Goal: Find specific page/section: Find specific page/section

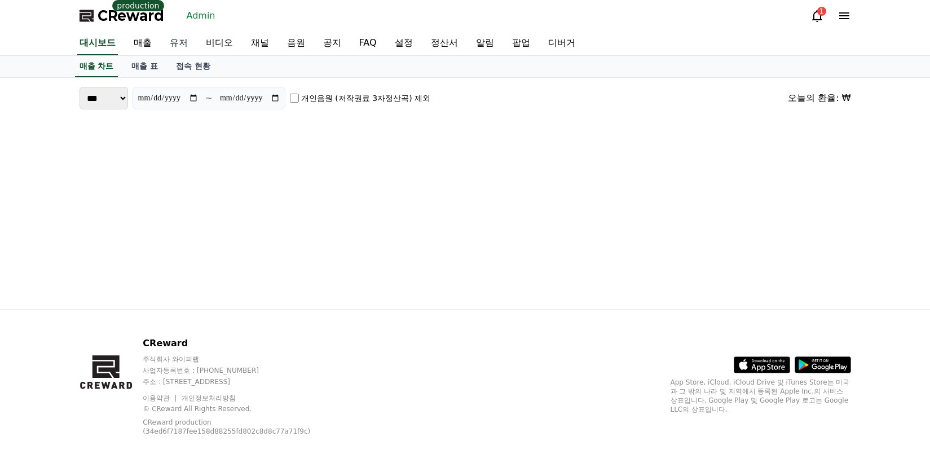
click at [184, 39] on link "유저" at bounding box center [179, 44] width 36 height 24
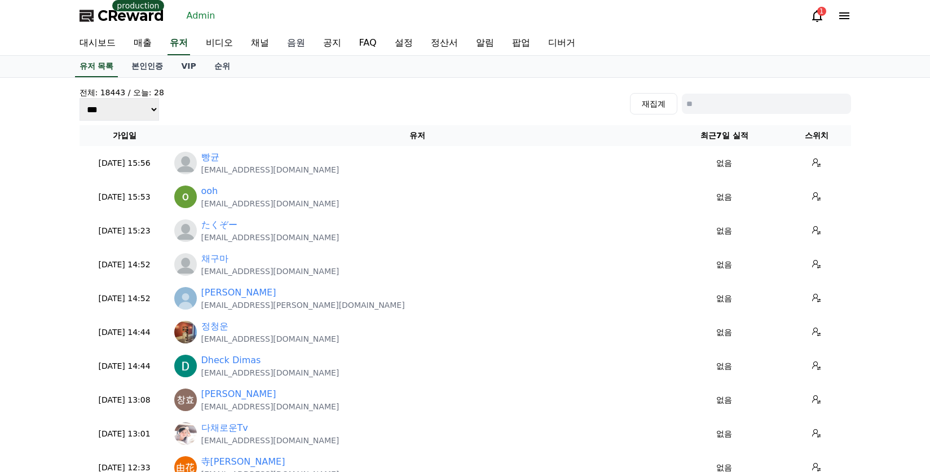
click at [292, 44] on link "음원" at bounding box center [296, 44] width 36 height 24
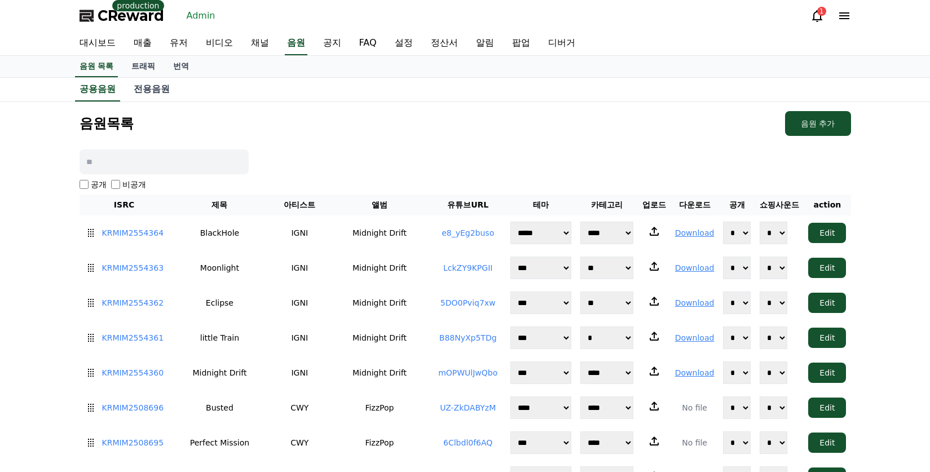
click at [198, 13] on link "Admin" at bounding box center [201, 16] width 38 height 18
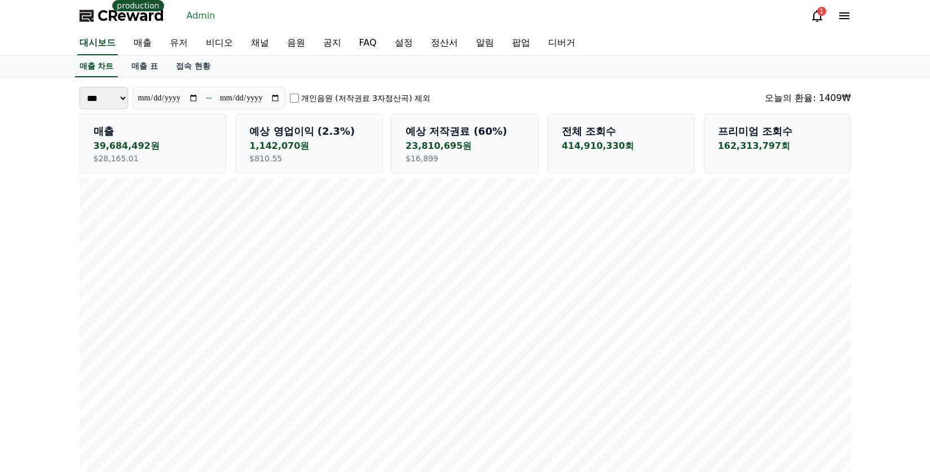
click at [179, 38] on link "유저" at bounding box center [179, 44] width 36 height 24
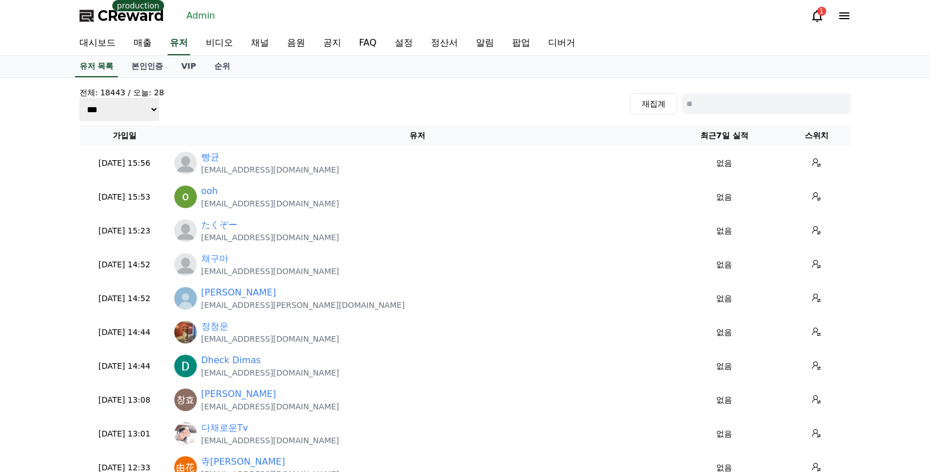
click at [728, 104] on input at bounding box center [766, 104] width 169 height 20
type input "*"
type input "***"
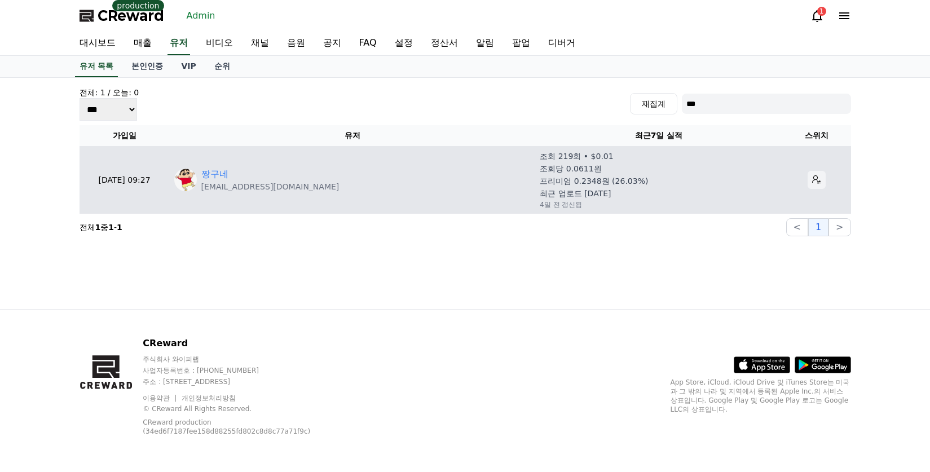
click at [812, 178] on icon at bounding box center [816, 179] width 9 height 9
